Goal: Navigation & Orientation: Find specific page/section

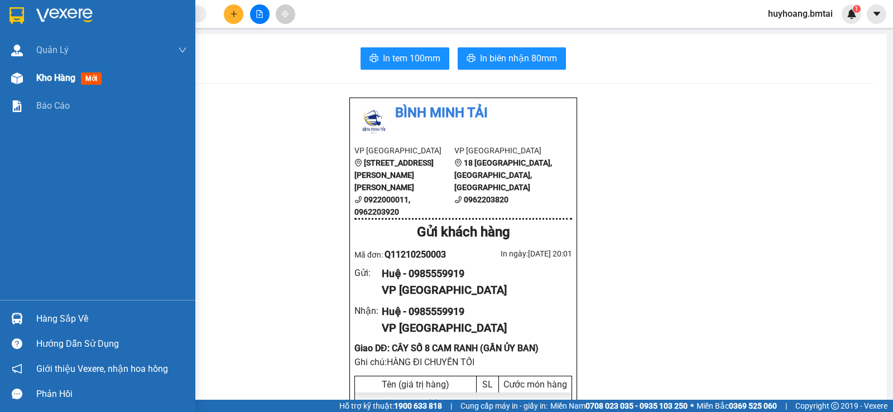
click at [79, 81] on div "Kho hàng mới" at bounding box center [71, 78] width 70 height 14
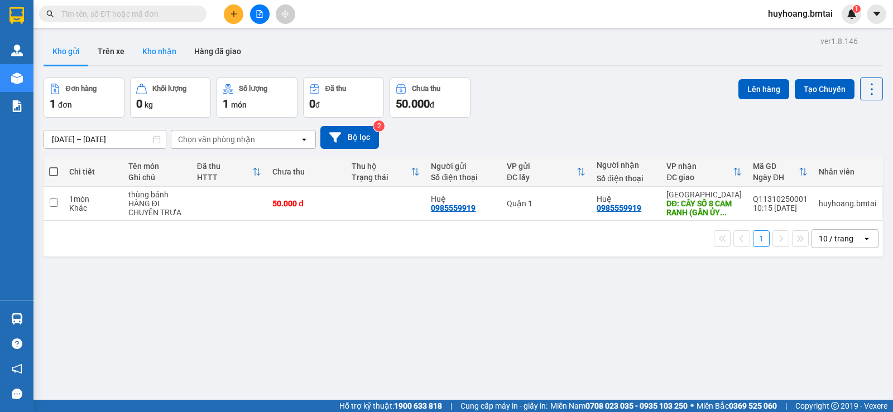
click at [153, 44] on button "Kho nhận" at bounding box center [159, 51] width 52 height 27
